Goal: Navigation & Orientation: Find specific page/section

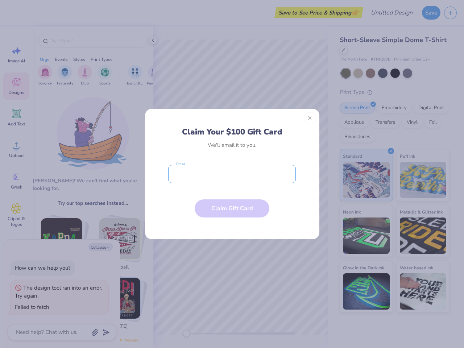
type textarea "x"
click at [232, 174] on input "email" at bounding box center [231, 174] width 127 height 18
click at [310, 118] on button "Close" at bounding box center [309, 118] width 12 height 12
